Goal: Find specific page/section: Find specific page/section

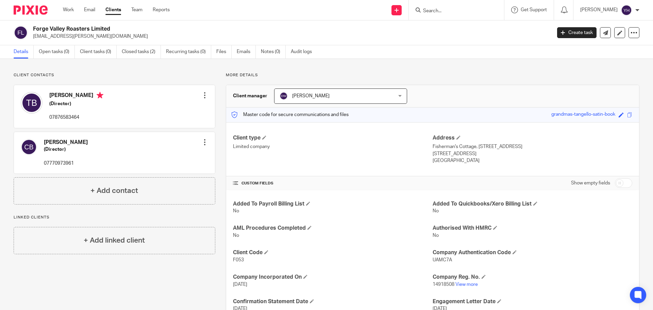
click at [440, 10] on input "Search" at bounding box center [453, 11] width 61 height 6
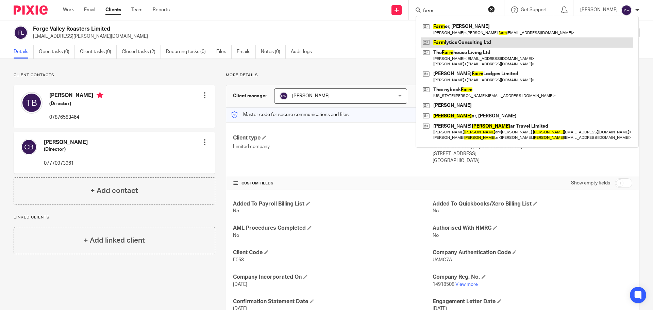
type input "farm"
click at [472, 43] on link at bounding box center [527, 42] width 212 height 10
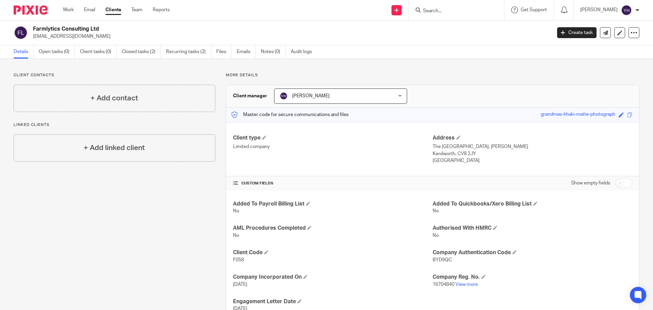
click at [459, 9] on input "Search" at bounding box center [453, 11] width 61 height 6
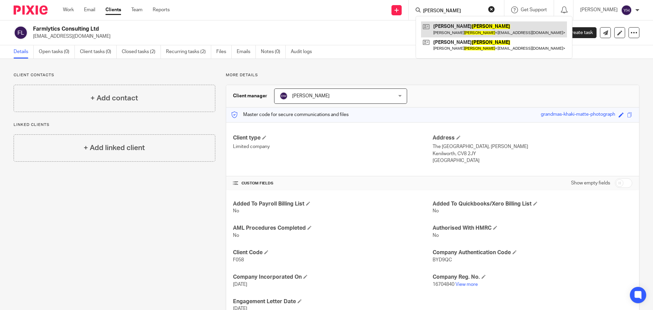
type input "[PERSON_NAME]"
click at [461, 26] on link at bounding box center [494, 29] width 146 height 16
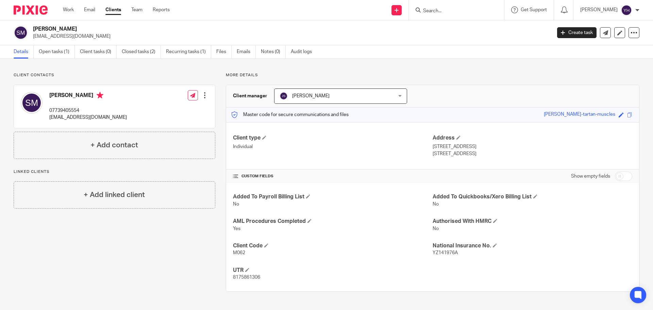
click at [448, 13] on input "Search" at bounding box center [453, 11] width 61 height 6
click at [247, 50] on link "Emails" at bounding box center [246, 51] width 19 height 13
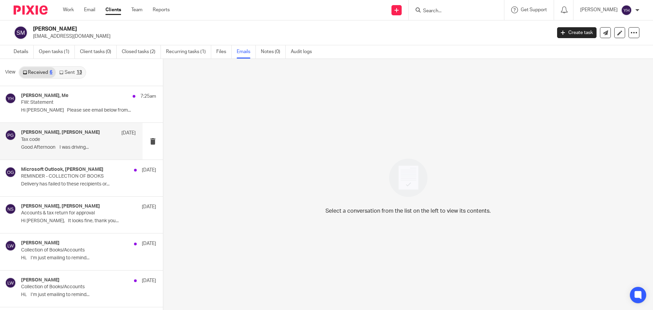
click at [83, 137] on p "Tax code" at bounding box center [67, 140] width 92 height 6
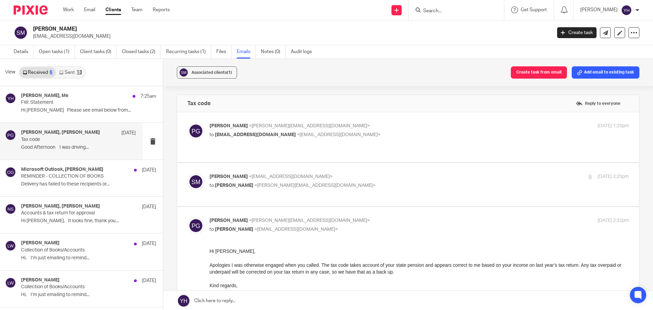
click at [368, 124] on p "[PERSON_NAME] <[PERSON_NAME][EMAIL_ADDRESS][DOMAIN_NAME]>" at bounding box center [350, 125] width 280 height 7
checkbox input "true"
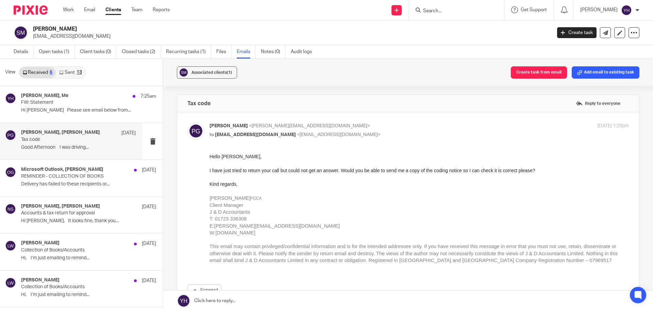
click at [65, 73] on link "Sent 13" at bounding box center [70, 72] width 29 height 11
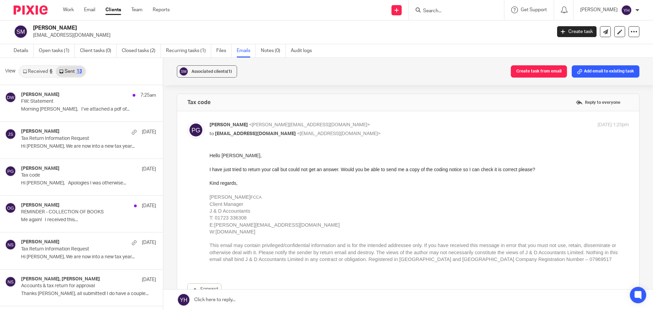
click at [445, 9] on input "Search" at bounding box center [453, 11] width 61 height 6
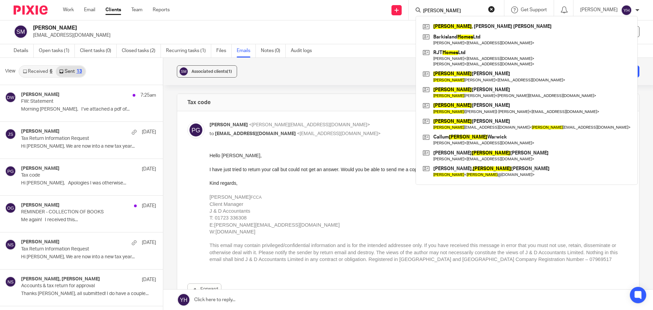
drag, startPoint x: 445, startPoint y: 9, endPoint x: 421, endPoint y: 11, distance: 24.6
click at [421, 11] on div "[PERSON_NAME]" at bounding box center [455, 10] width 79 height 9
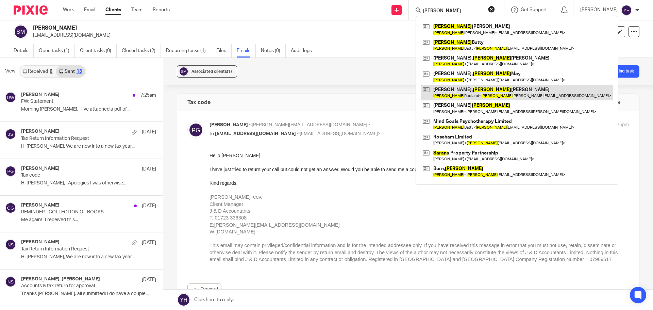
type input "[PERSON_NAME]"
click at [448, 93] on link at bounding box center [517, 93] width 192 height 16
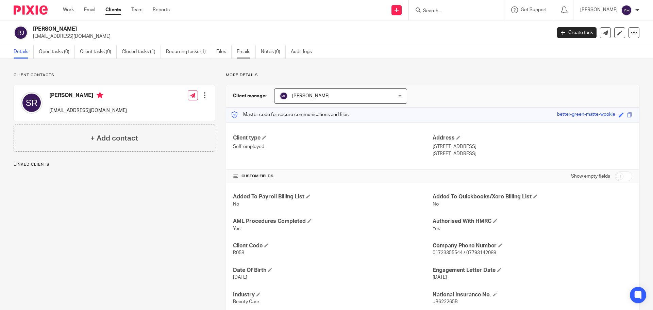
click at [245, 51] on link "Emails" at bounding box center [246, 51] width 19 height 13
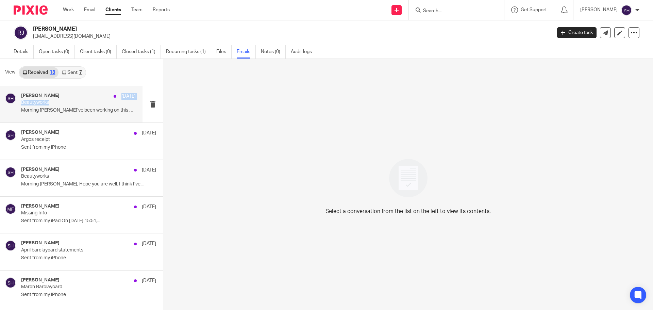
click at [84, 99] on div "Sarah Hames 10 Jul Beautyworks Morning Mick I’ve been working on this PDF ,..." at bounding box center [78, 104] width 115 height 23
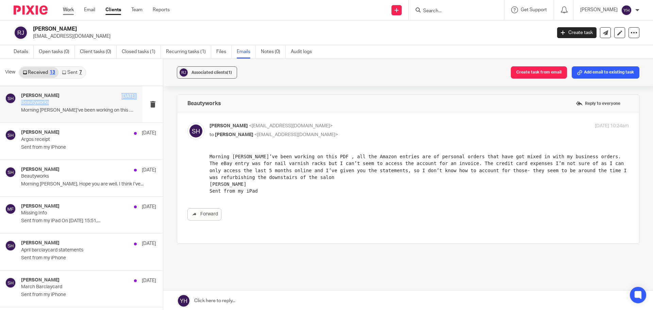
click at [70, 9] on link "Work" at bounding box center [68, 9] width 11 height 7
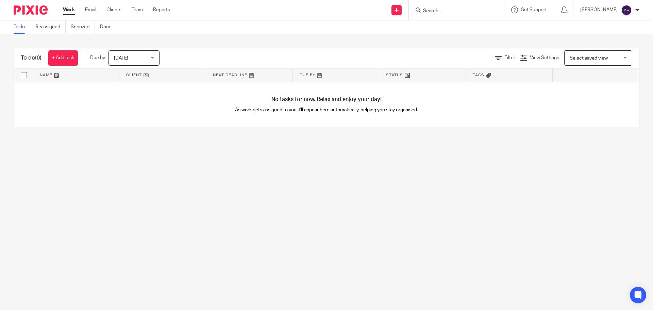
drag, startPoint x: 179, startPoint y: 183, endPoint x: 99, endPoint y: 154, distance: 84.9
click at [174, 183] on main "To do Reassigned Snoozed Done To do (0) + Add task Due by [DATE] [DATE] [DATE] …" at bounding box center [326, 155] width 653 height 310
